Goal: Task Accomplishment & Management: Complete application form

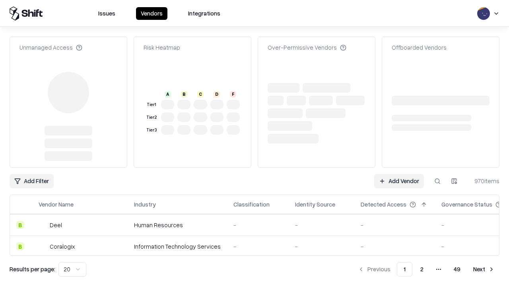
click at [398, 174] on link "Add Vendor" at bounding box center [399, 181] width 50 height 14
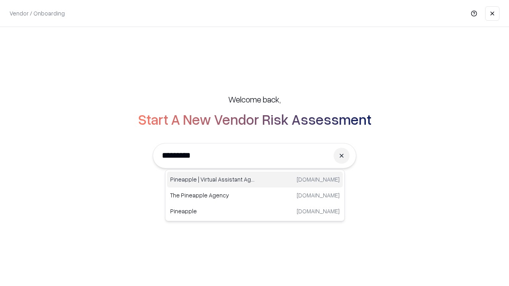
click at [255, 180] on div "Pineapple | Virtual Assistant Agency [DOMAIN_NAME]" at bounding box center [255, 180] width 176 height 16
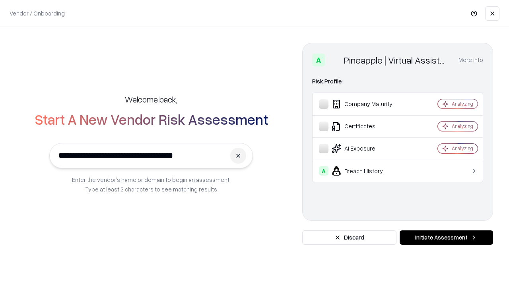
type input "**********"
click at [446, 238] on button "Initiate Assessment" at bounding box center [445, 237] width 93 height 14
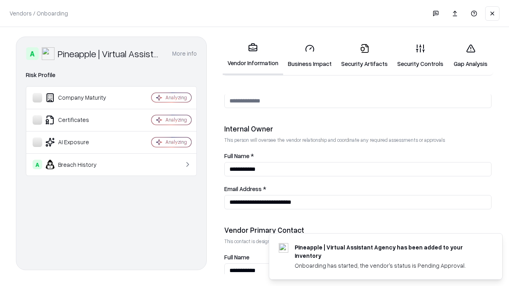
scroll to position [412, 0]
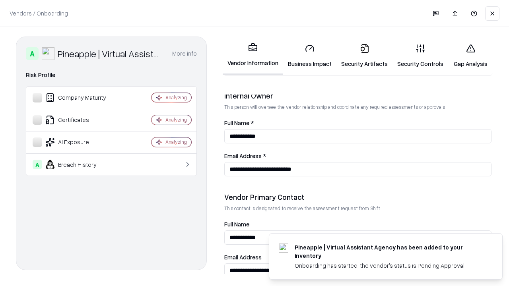
click at [310, 56] on link "Business Impact" at bounding box center [309, 55] width 53 height 37
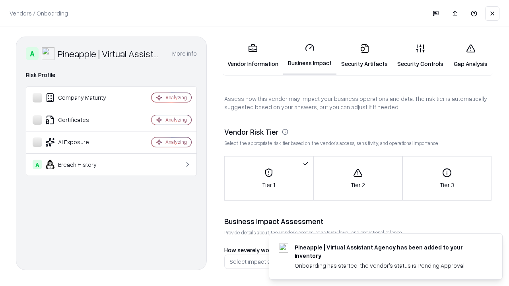
click at [470, 56] on link "Gap Analysis" at bounding box center [470, 55] width 45 height 37
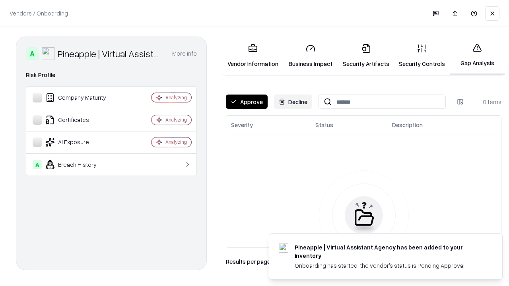
click at [246, 102] on button "Approve" at bounding box center [247, 102] width 42 height 14
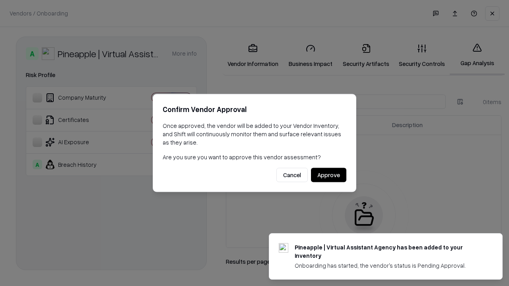
click at [328, 175] on button "Approve" at bounding box center [328, 175] width 35 height 14
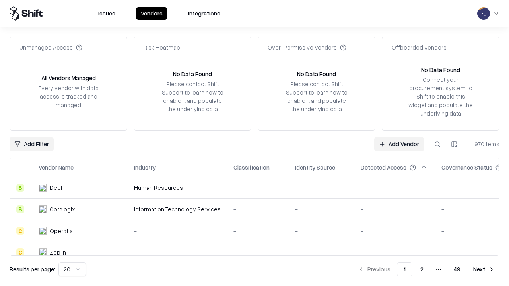
type input "**********"
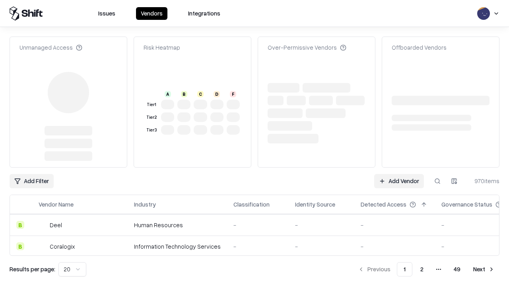
click at [398, 174] on link "Add Vendor" at bounding box center [399, 181] width 50 height 14
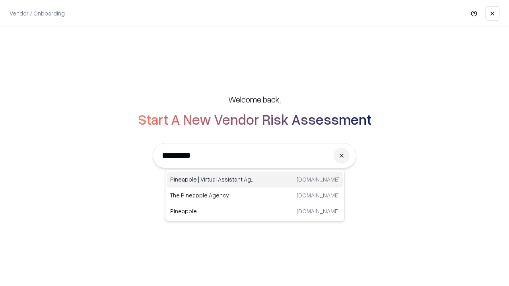
click at [255, 180] on div "Pineapple | Virtual Assistant Agency [DOMAIN_NAME]" at bounding box center [255, 180] width 176 height 16
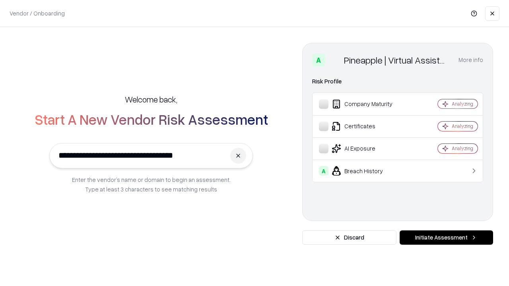
type input "**********"
click at [446, 238] on button "Initiate Assessment" at bounding box center [445, 237] width 93 height 14
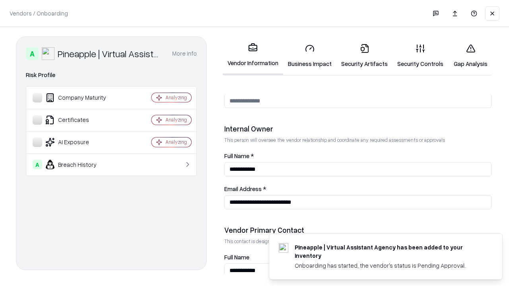
scroll to position [412, 0]
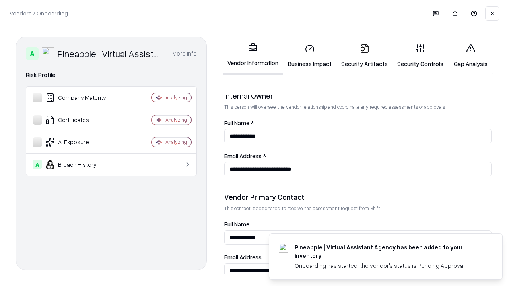
click at [470, 56] on link "Gap Analysis" at bounding box center [470, 55] width 45 height 37
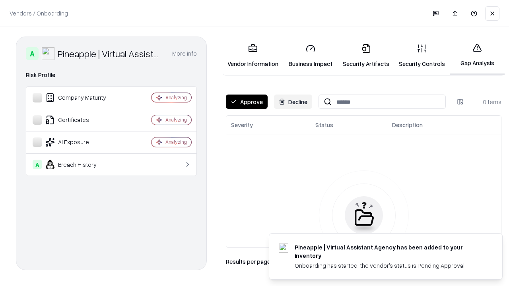
click at [246, 102] on button "Approve" at bounding box center [247, 102] width 42 height 14
